Goal: Check status: Check status

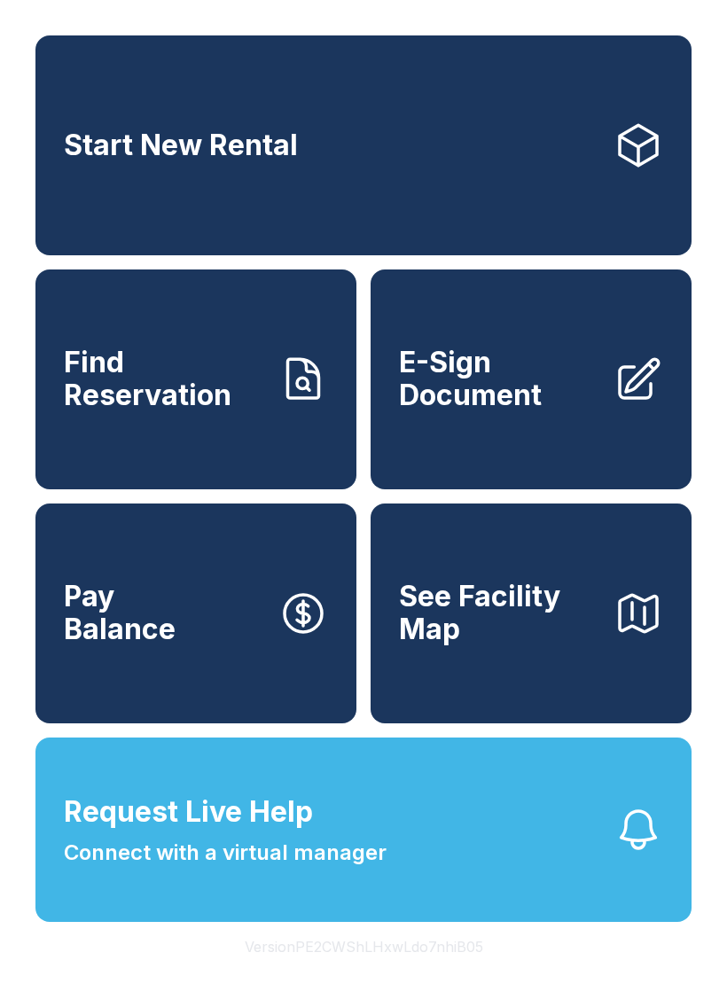
click at [215, 399] on span "Find Reservation" at bounding box center [164, 379] width 200 height 65
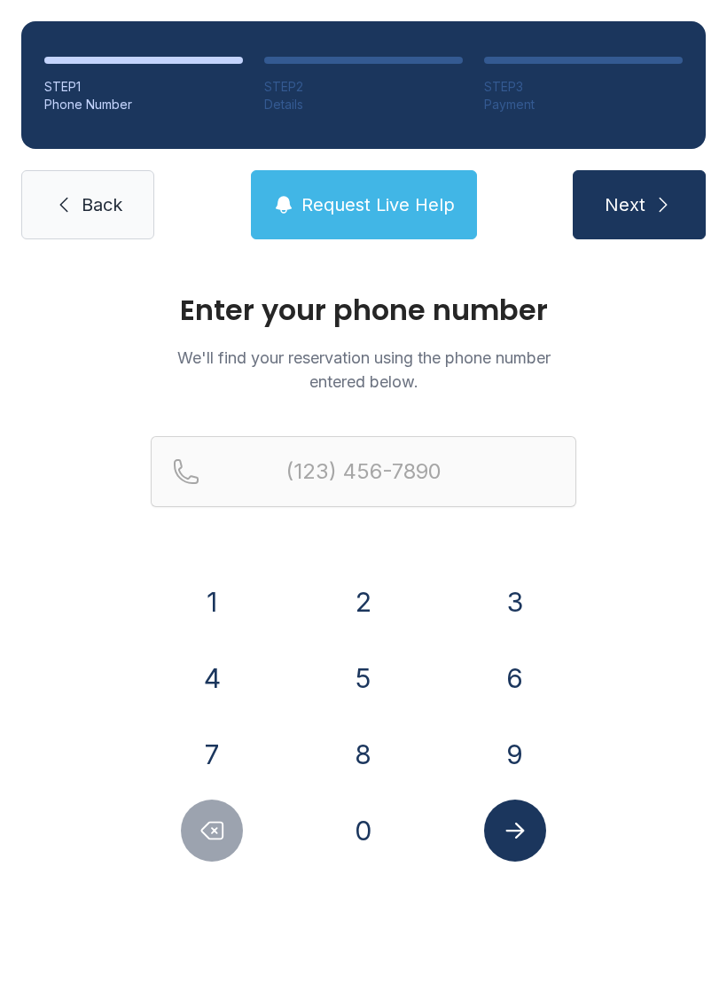
click at [376, 737] on button "8" at bounding box center [364, 755] width 62 height 62
click at [237, 658] on div "4" at bounding box center [212, 678] width 123 height 62
click at [377, 662] on button "5" at bounding box center [364, 678] width 62 height 62
click at [373, 762] on button "8" at bounding box center [364, 755] width 62 height 62
click at [219, 841] on icon "Delete number" at bounding box center [212, 831] width 27 height 27
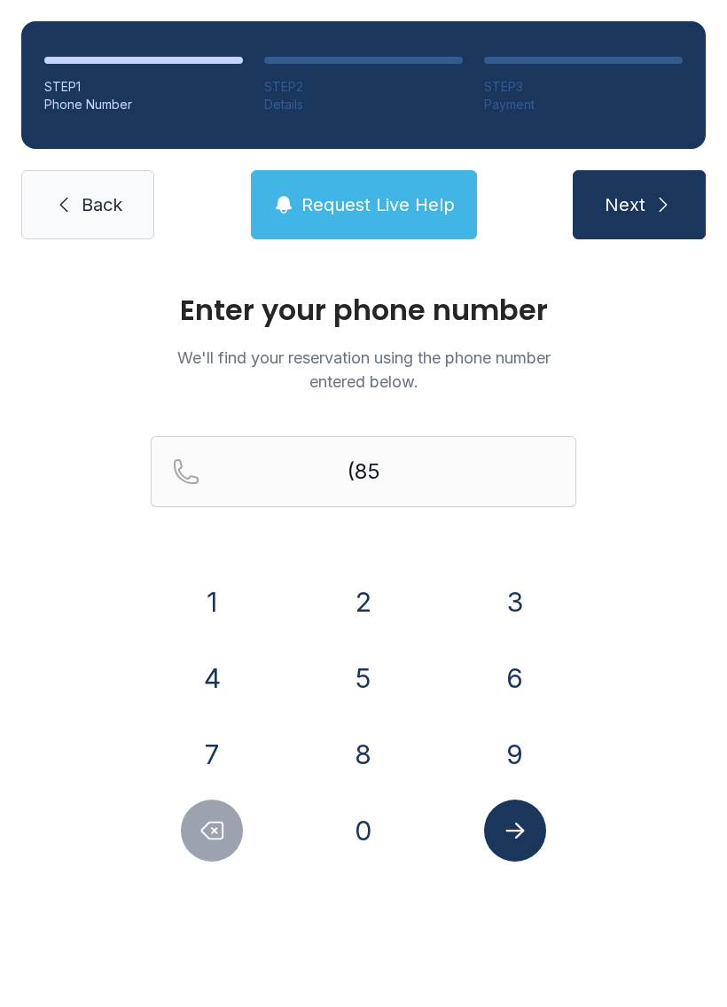
click at [218, 840] on icon "Delete number" at bounding box center [212, 831] width 21 height 17
click at [233, 698] on button "4" at bounding box center [212, 678] width 62 height 62
click at [367, 665] on button "5" at bounding box center [364, 678] width 62 height 62
click at [363, 756] on button "8" at bounding box center [364, 755] width 62 height 62
click at [372, 561] on div "(845) 8" at bounding box center [364, 500] width 426 height 128
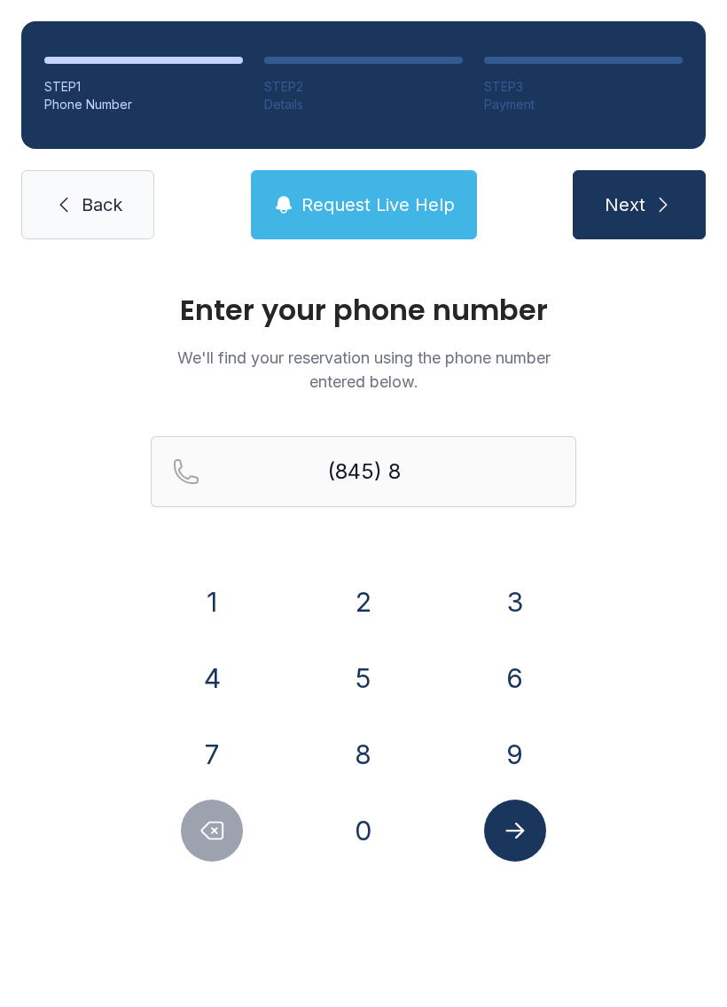
click at [370, 679] on button "5" at bounding box center [364, 678] width 62 height 62
click at [193, 873] on div "Enter your phone number We'll find your reservation using the phone number ente…" at bounding box center [363, 597] width 727 height 672
click at [203, 847] on button "Delete number" at bounding box center [212, 831] width 62 height 62
click at [381, 605] on button "2" at bounding box center [364, 602] width 62 height 62
click at [372, 687] on button "5" at bounding box center [364, 678] width 62 height 62
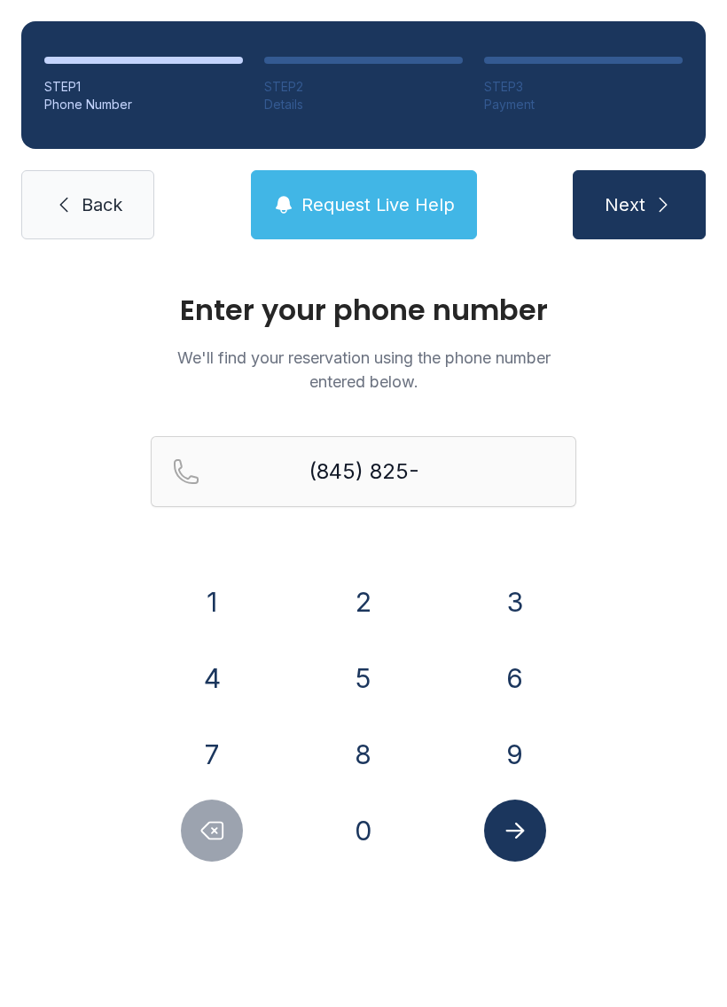
click at [498, 747] on button "9" at bounding box center [515, 755] width 62 height 62
click at [526, 685] on button "6" at bounding box center [515, 678] width 62 height 62
click at [371, 687] on button "5" at bounding box center [364, 678] width 62 height 62
click at [508, 603] on button "3" at bounding box center [515, 602] width 62 height 62
click at [525, 845] on button "Submit lookup form" at bounding box center [515, 831] width 62 height 62
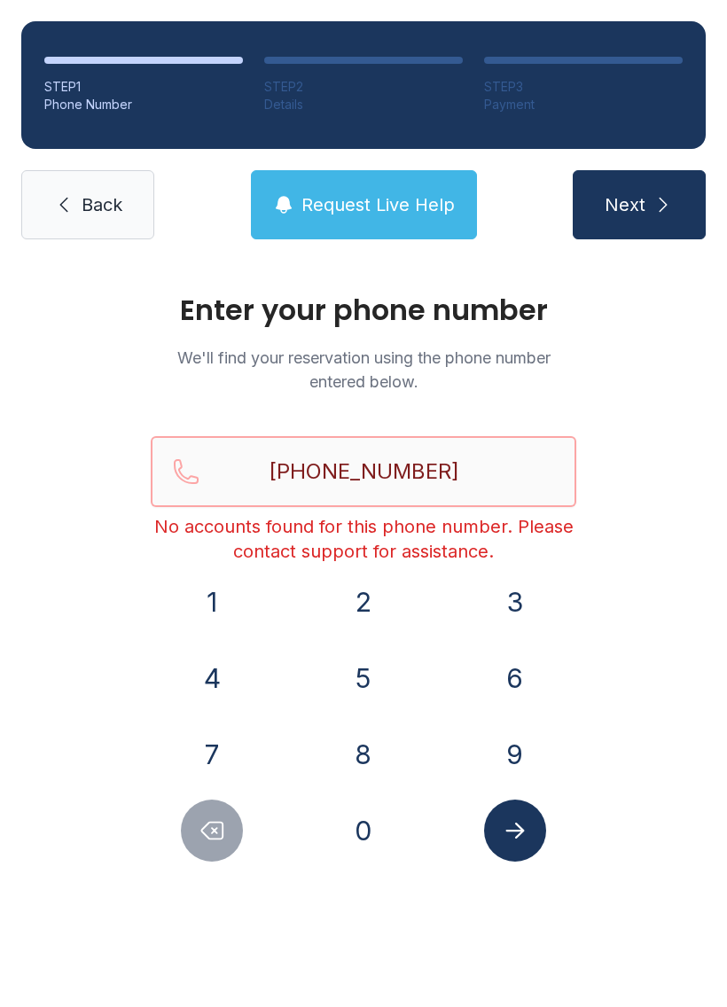
click at [518, 471] on input "[PHONE_NUMBER]" at bounding box center [364, 471] width 426 height 71
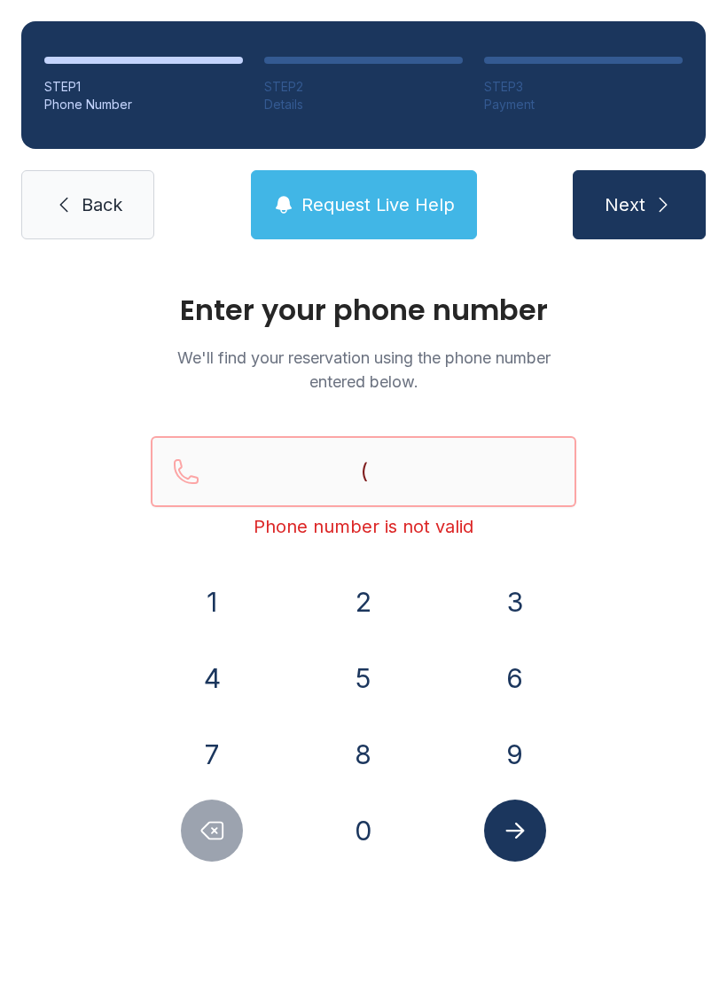
type input "("
